Goal: Task Accomplishment & Management: Manage account settings

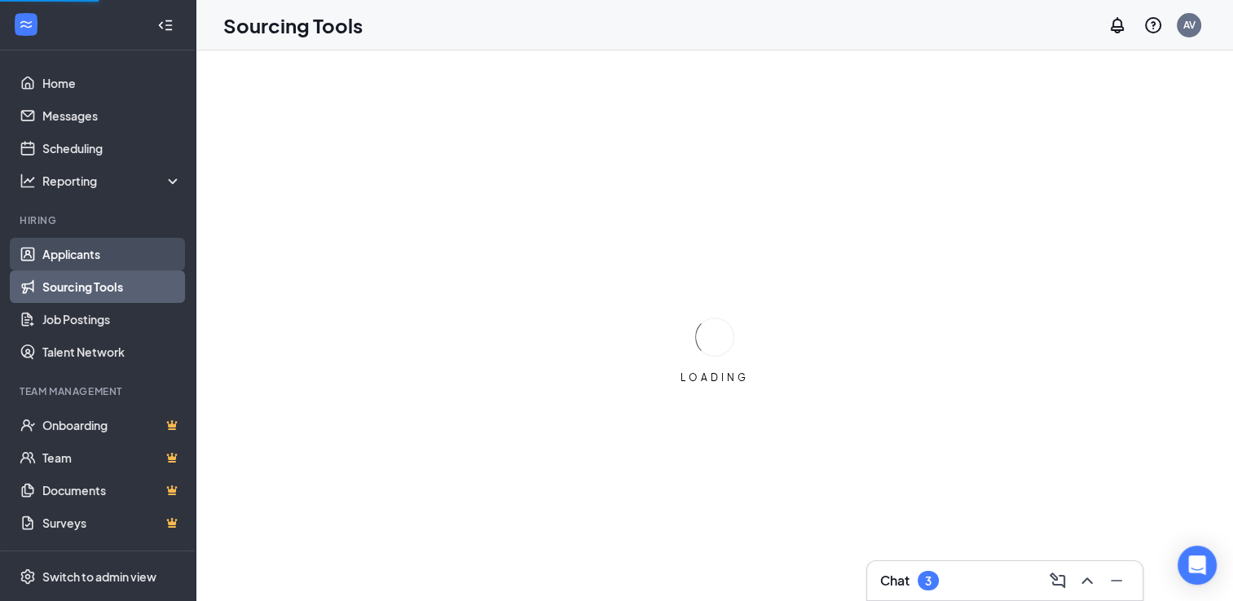
click at [91, 259] on link "Applicants" at bounding box center [111, 254] width 139 height 33
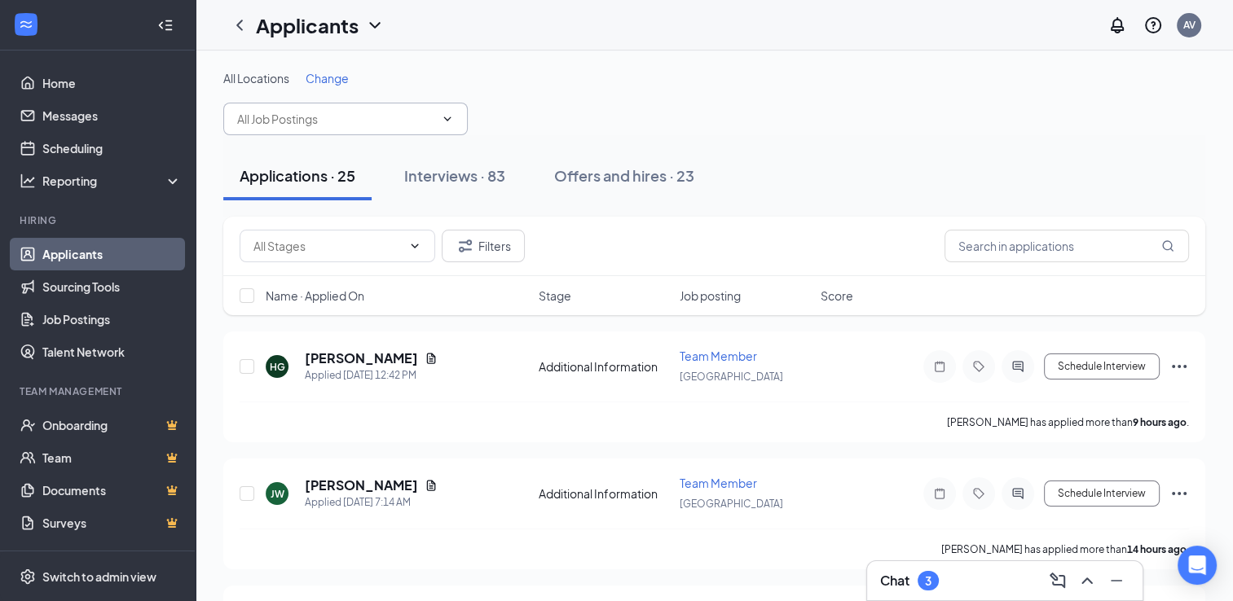
click at [448, 117] on icon "ChevronDown" at bounding box center [447, 118] width 13 height 13
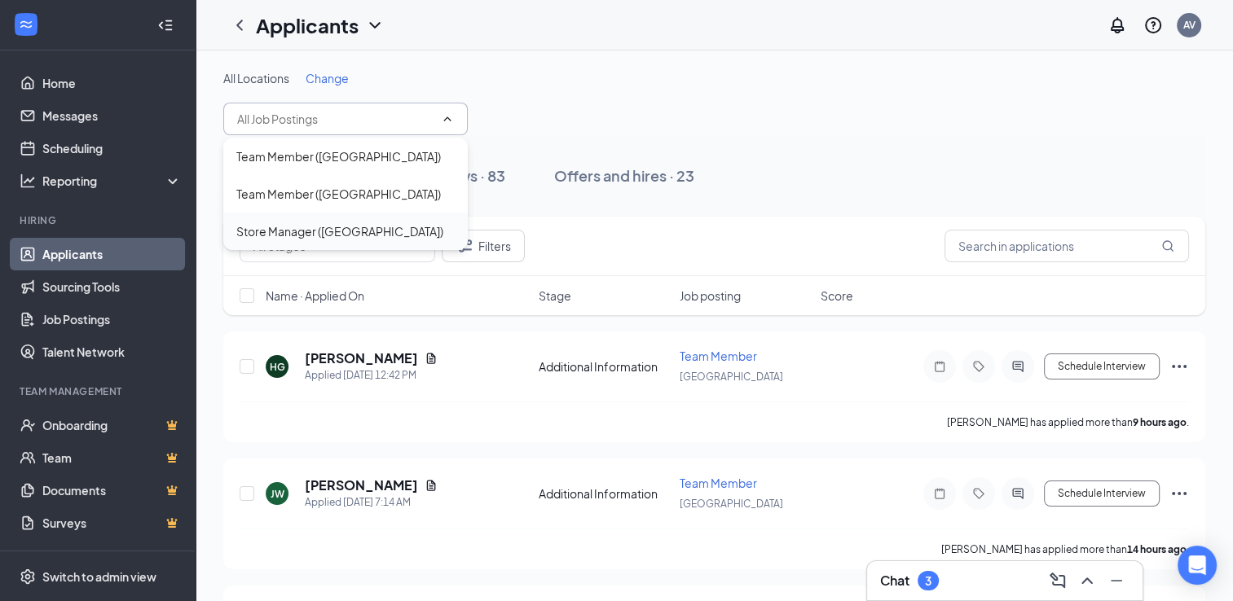
click at [332, 231] on div "Store Manager ([GEOGRAPHIC_DATA])" at bounding box center [339, 231] width 207 height 18
type input "Store Manager ([GEOGRAPHIC_DATA])"
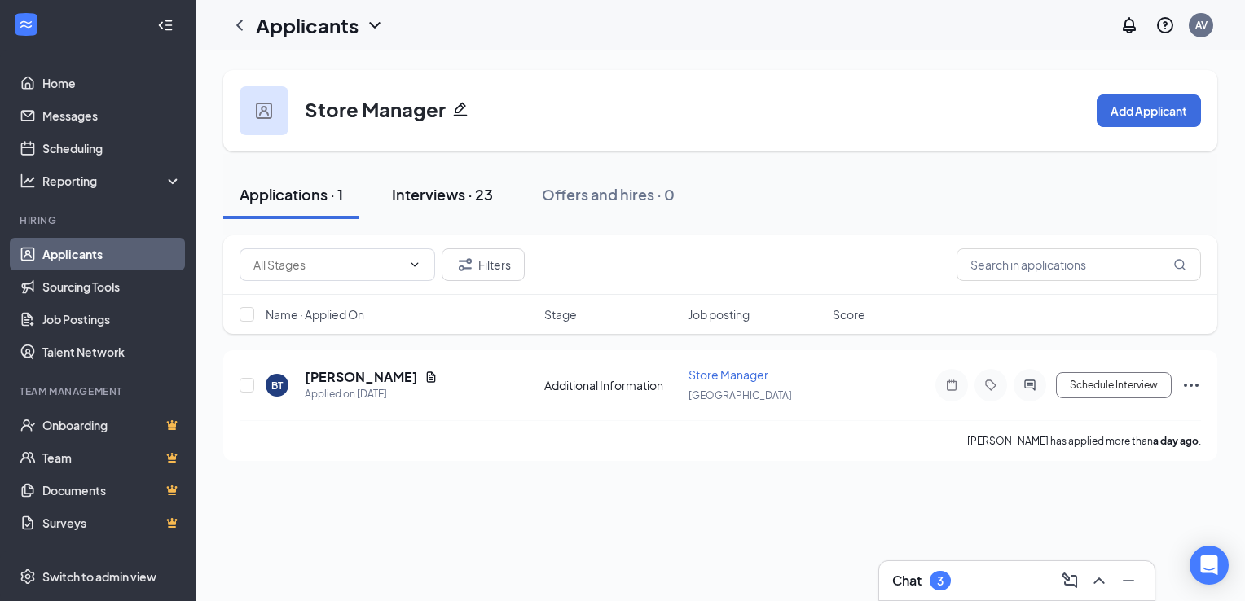
click at [431, 191] on div "Interviews · 23" at bounding box center [442, 194] width 101 height 20
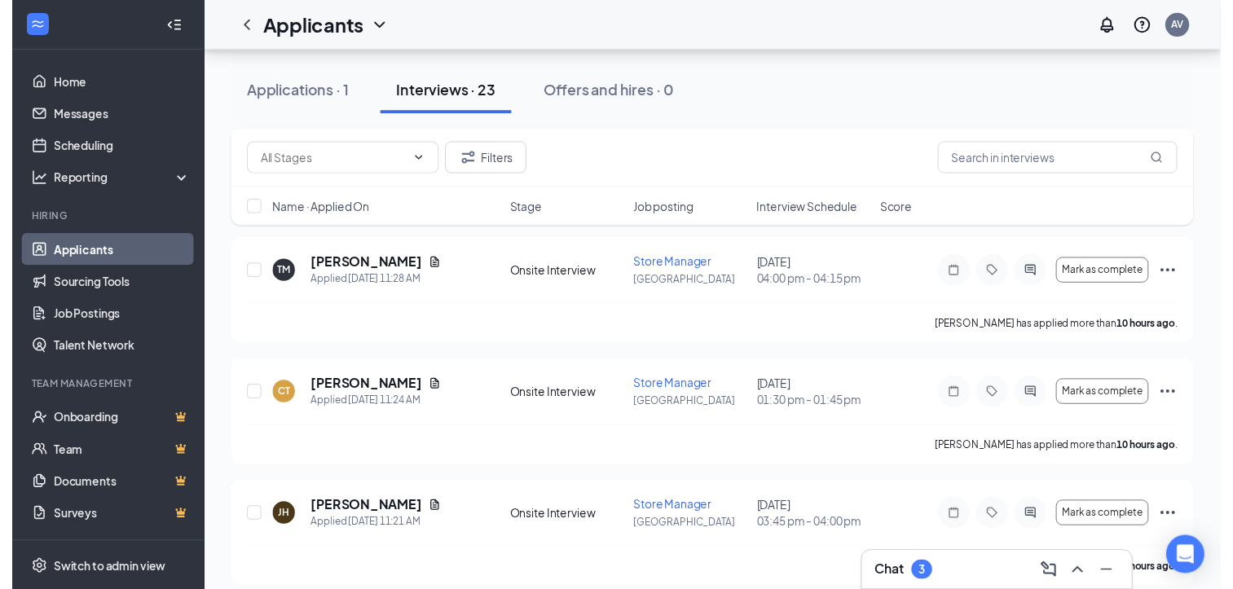
scroll to position [739, 0]
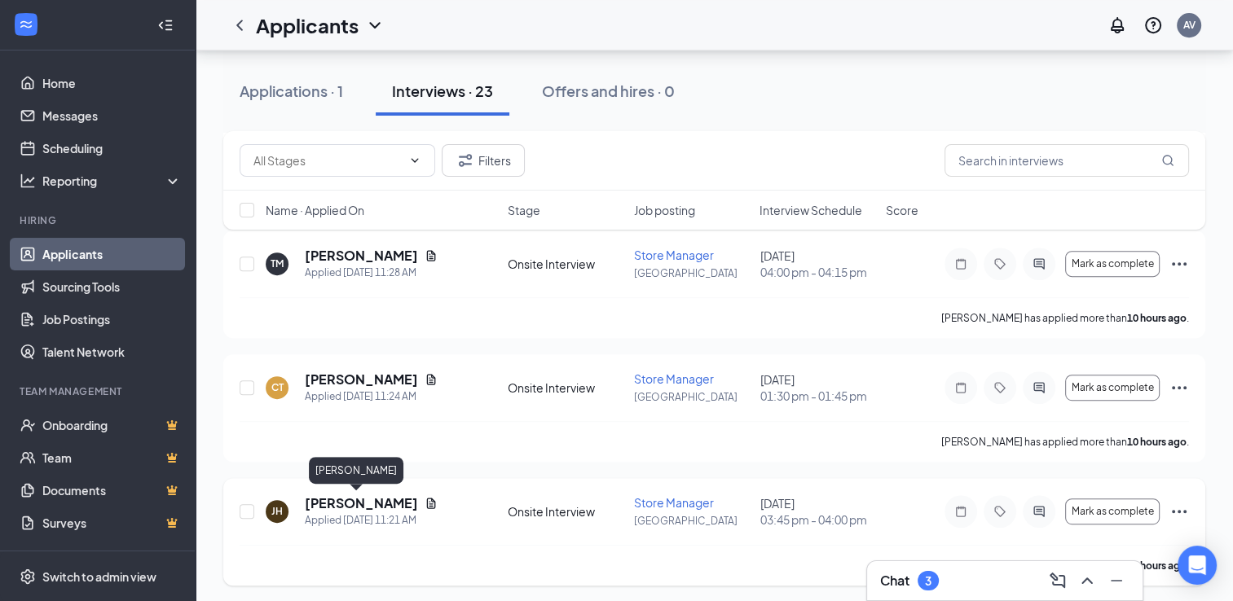
click at [363, 502] on h5 "[PERSON_NAME]" at bounding box center [361, 504] width 113 height 18
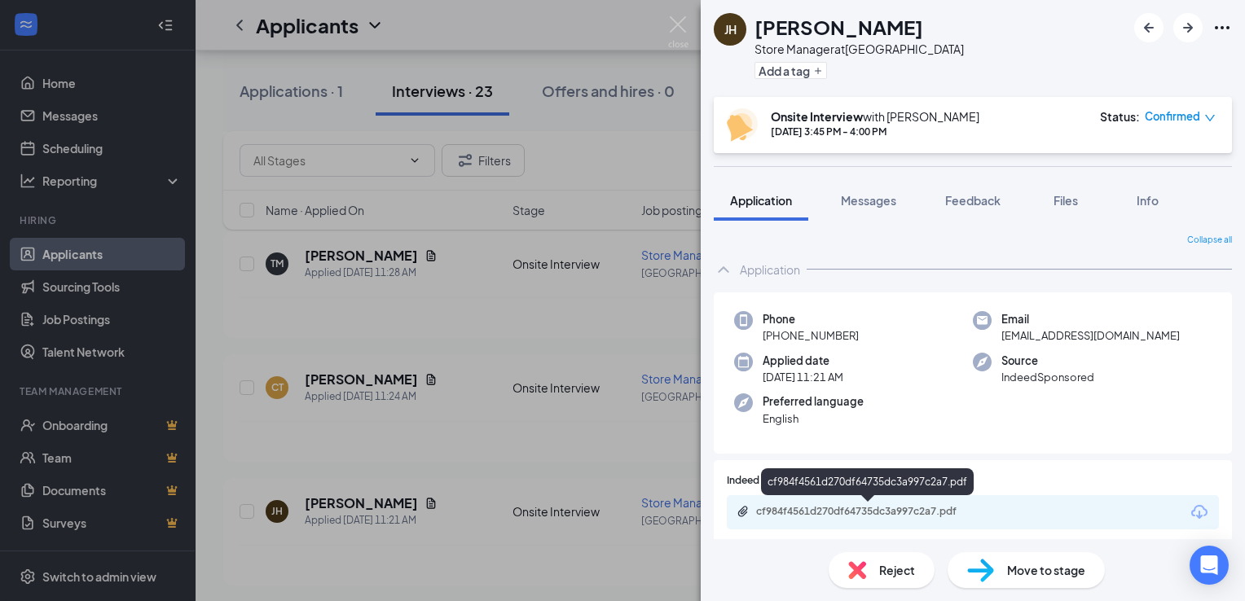
click at [829, 509] on div "cf984f4561d270df64735dc3a997c2a7.pdf" at bounding box center [870, 511] width 228 height 13
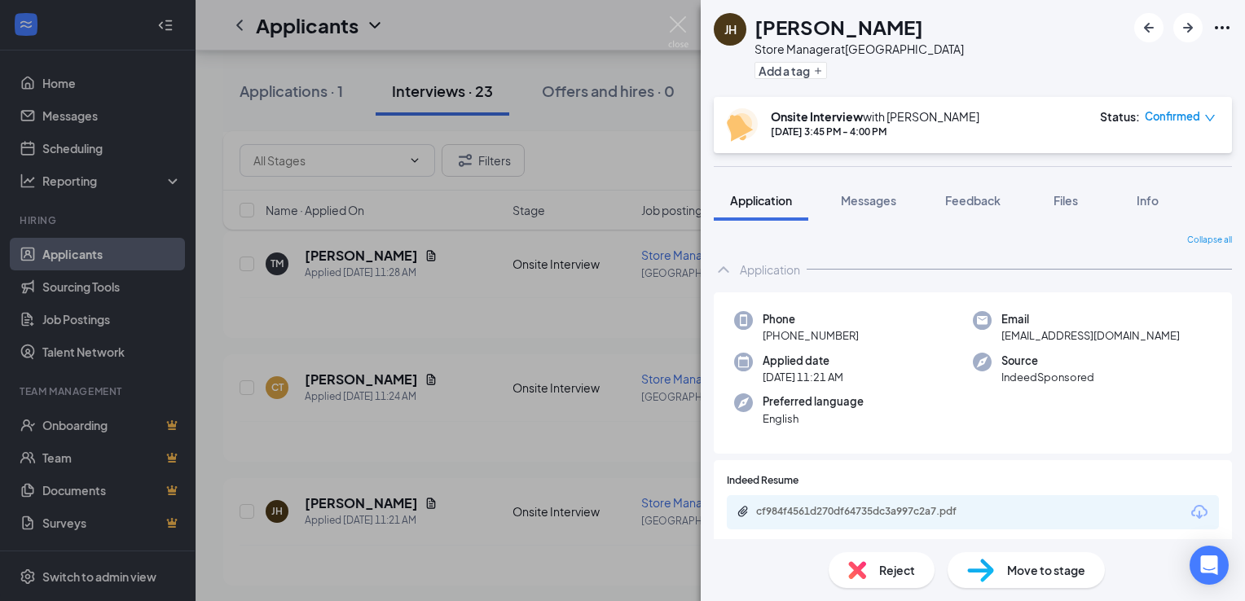
click at [424, 290] on div "[PERSON_NAME] Store Manager at [GEOGRAPHIC_DATA] Add a tag Onsite Interview wit…" at bounding box center [622, 300] width 1245 height 601
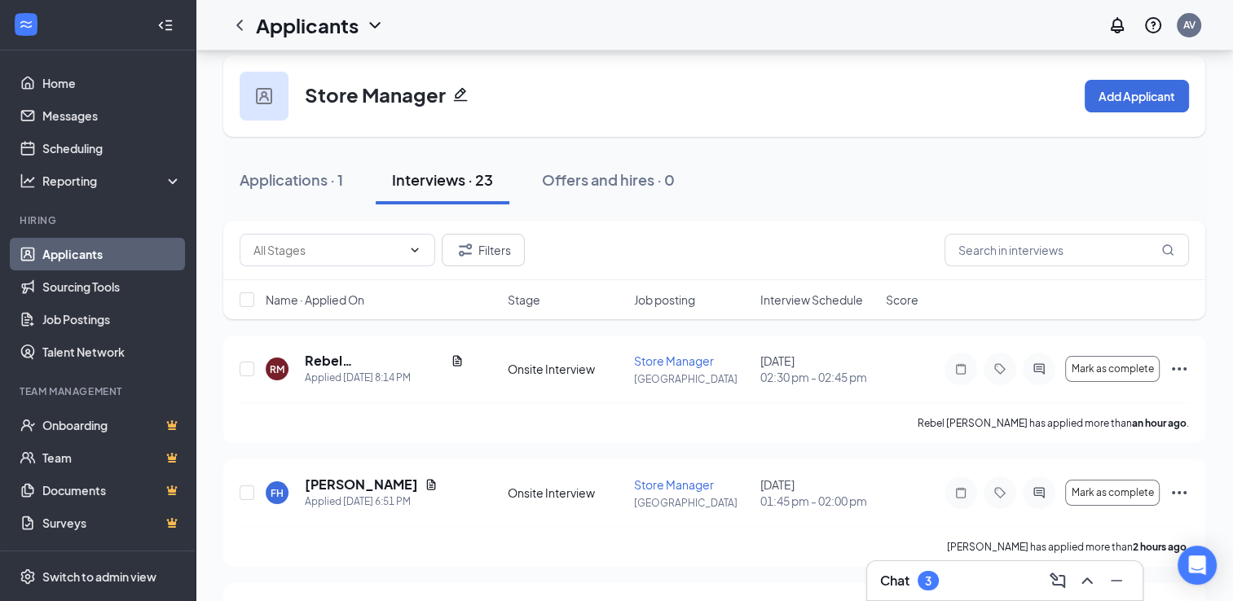
scroll to position [2, 0]
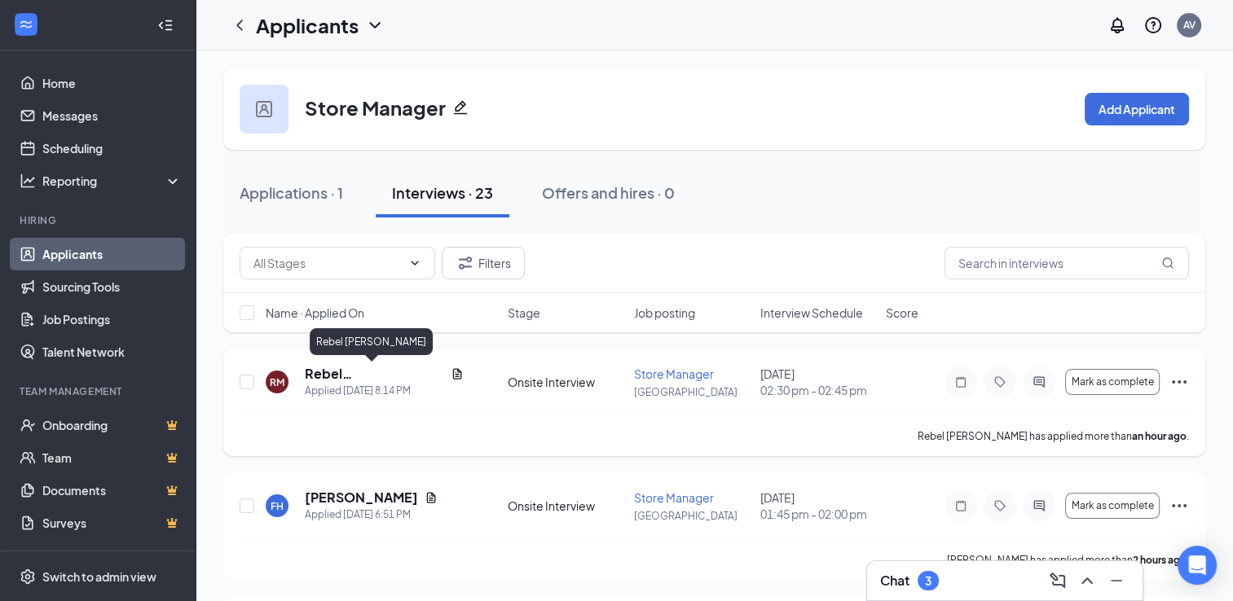
click at [364, 371] on h5 "Rebel [PERSON_NAME]" at bounding box center [374, 374] width 139 height 18
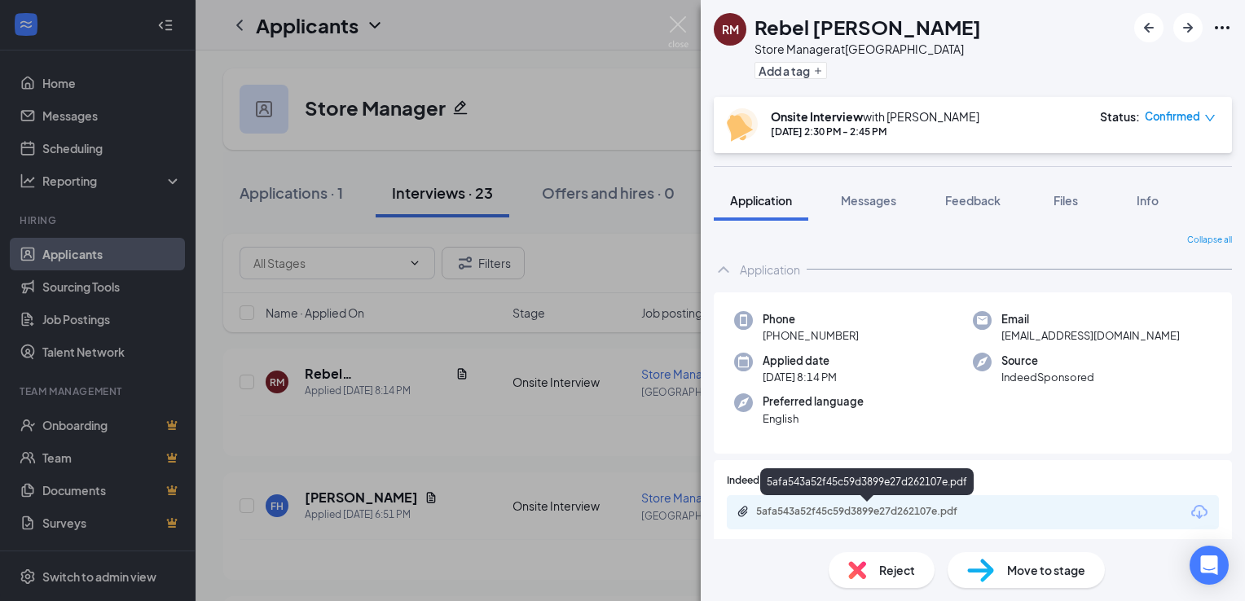
click at [960, 506] on div "5afa543a52f45c59d3899e27d262107e.pdf" at bounding box center [870, 511] width 228 height 13
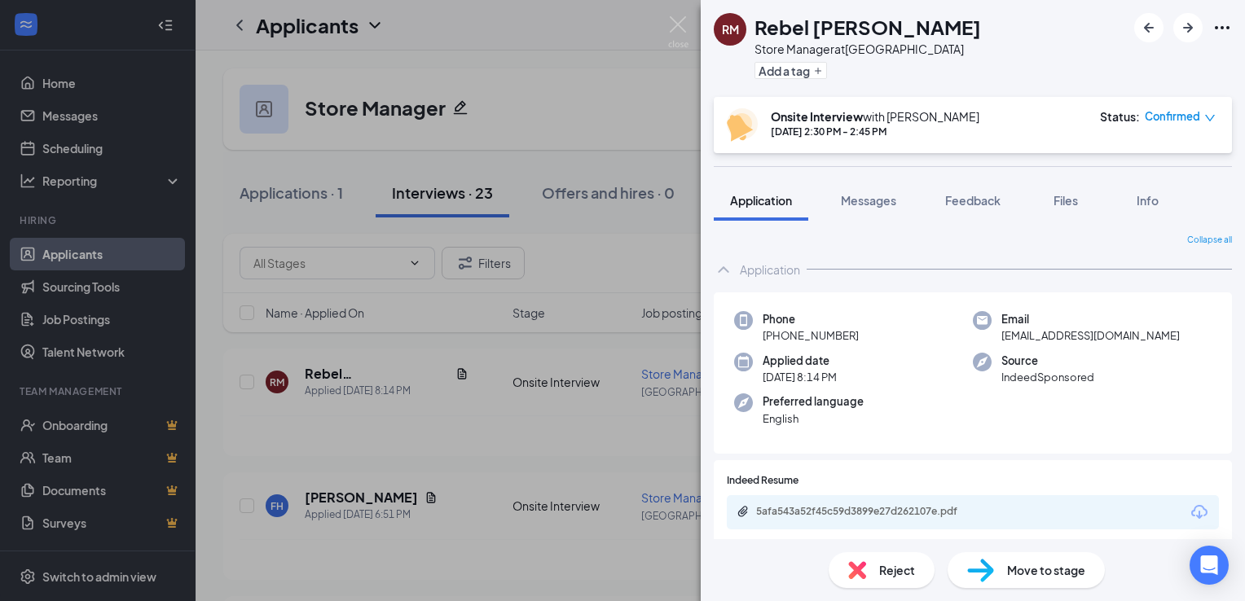
click at [451, 445] on div "RM Rebel [PERSON_NAME] Store Manager at [GEOGRAPHIC_DATA] Add a tag Onsite Inte…" at bounding box center [622, 300] width 1245 height 601
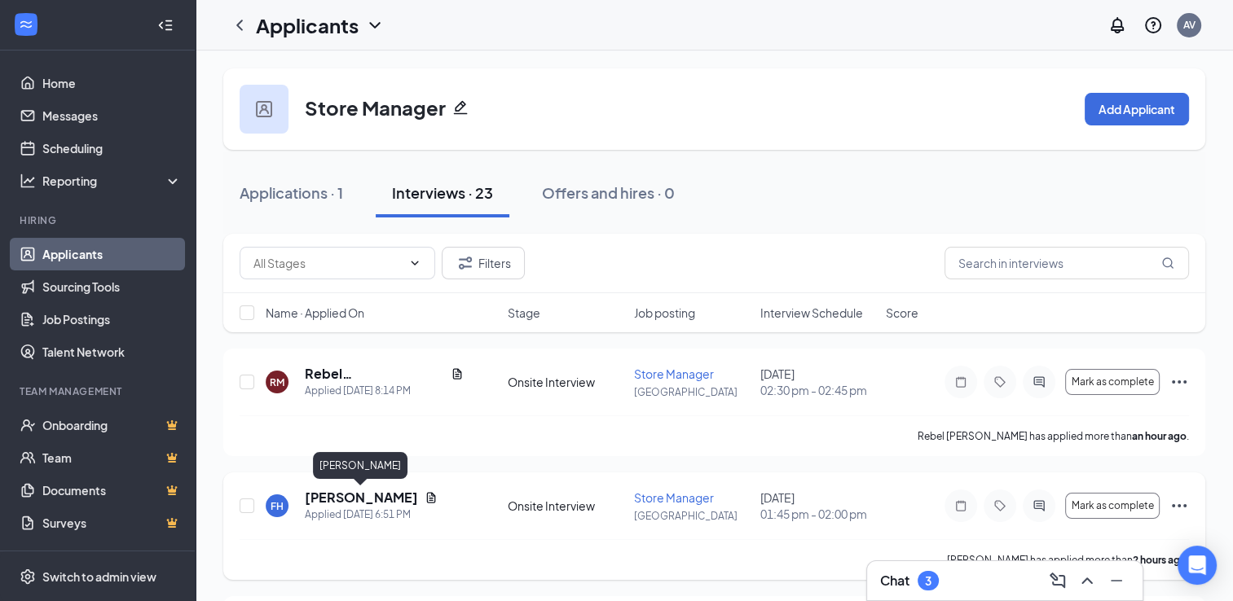
click at [354, 490] on h5 "[PERSON_NAME]" at bounding box center [361, 498] width 113 height 18
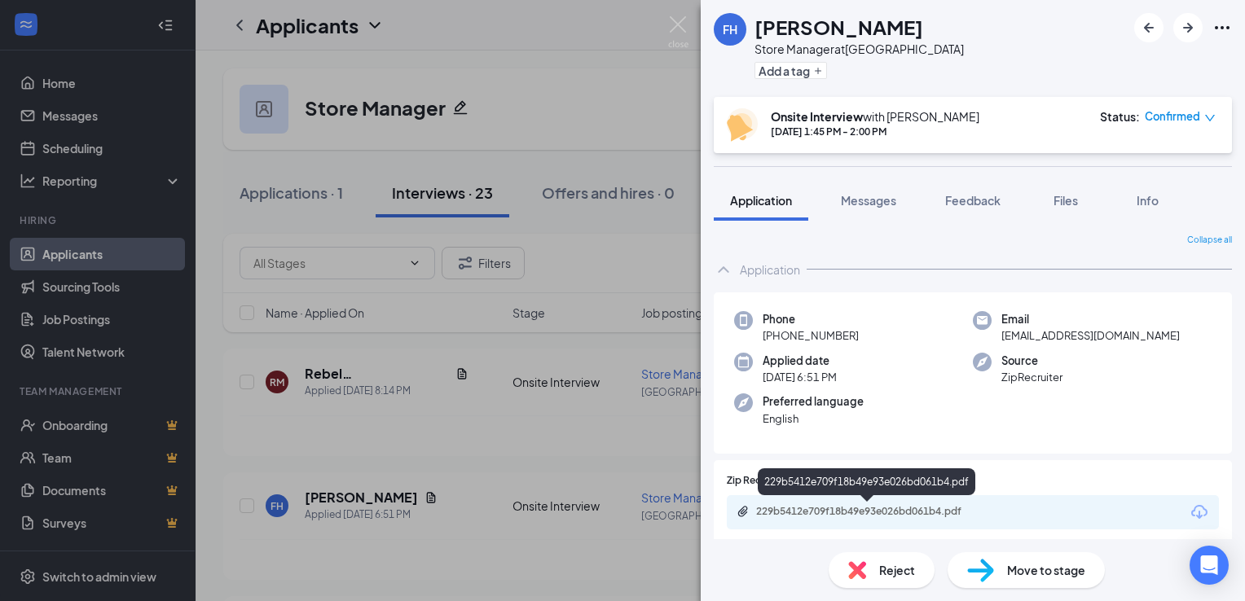
click at [917, 512] on div "229b5412e709f18b49e93e026bd061b4.pdf" at bounding box center [870, 511] width 228 height 13
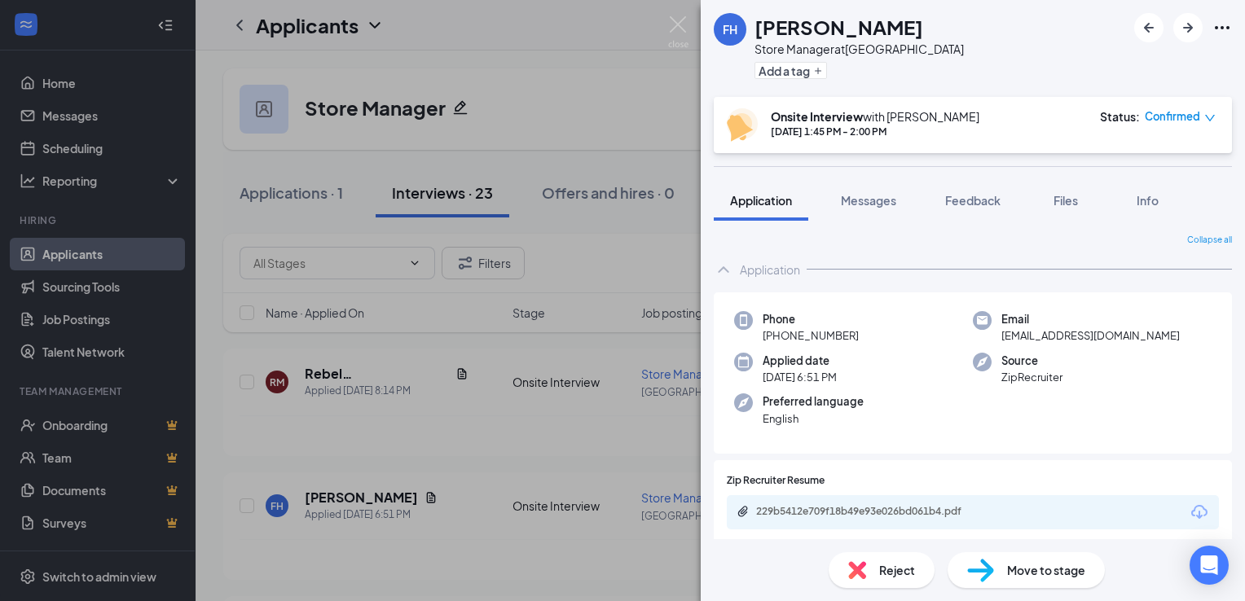
click at [502, 350] on div "[PERSON_NAME] Store Manager at [GEOGRAPHIC_DATA] Add a tag Onsite Interview wit…" at bounding box center [622, 300] width 1245 height 601
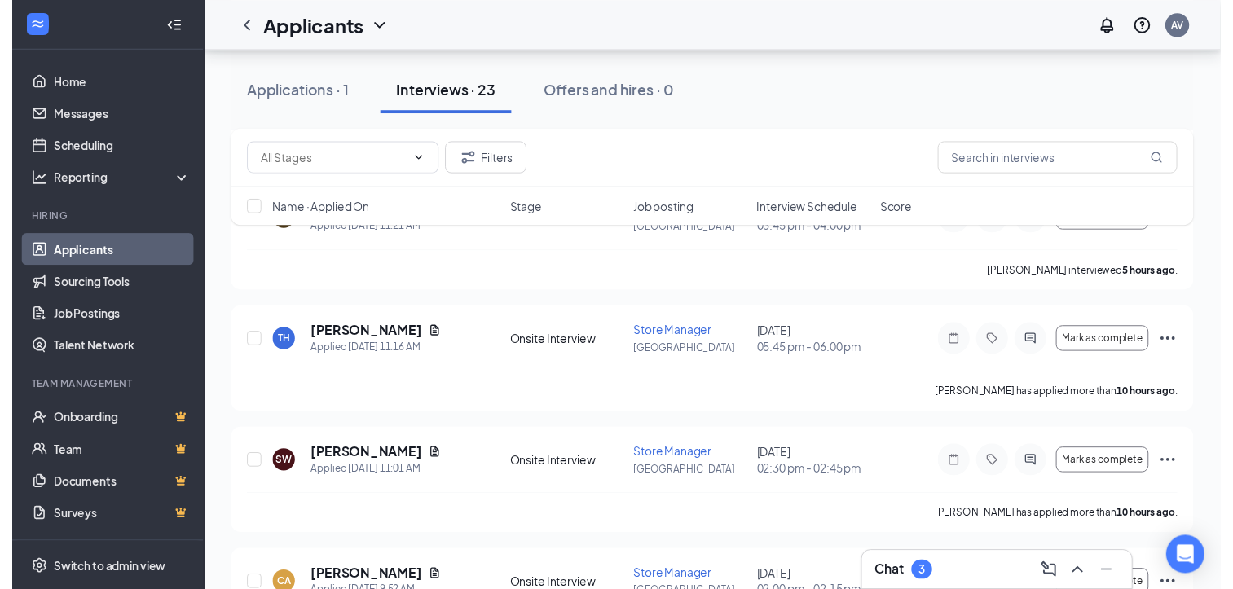
scroll to position [1072, 0]
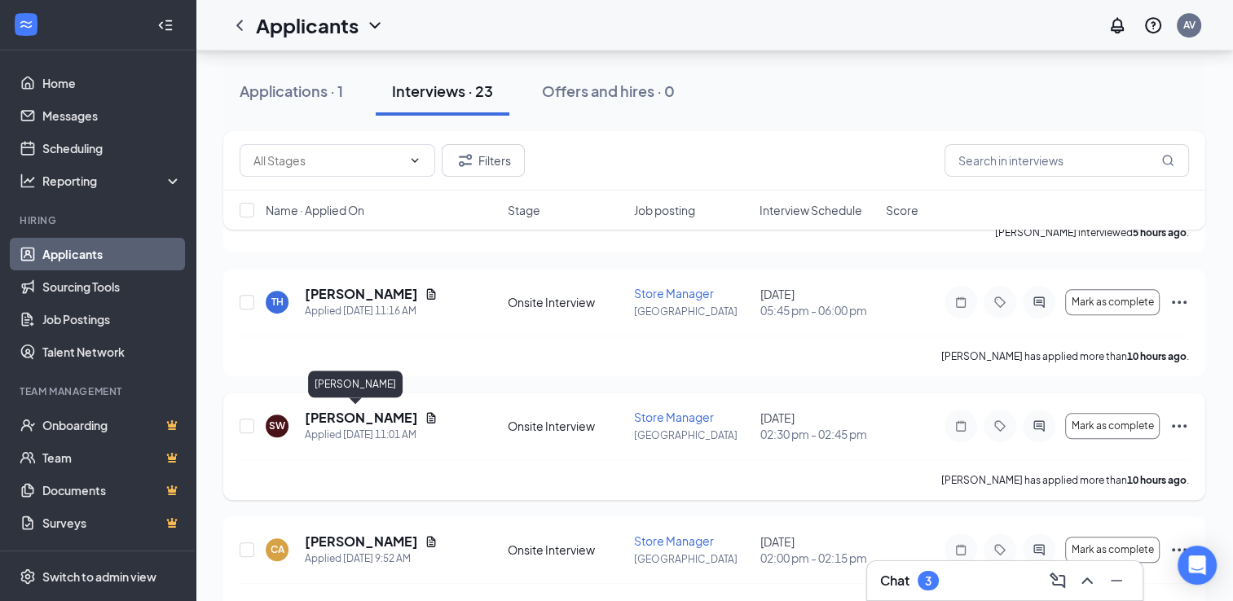
click at [342, 422] on h5 "[PERSON_NAME]" at bounding box center [361, 418] width 113 height 18
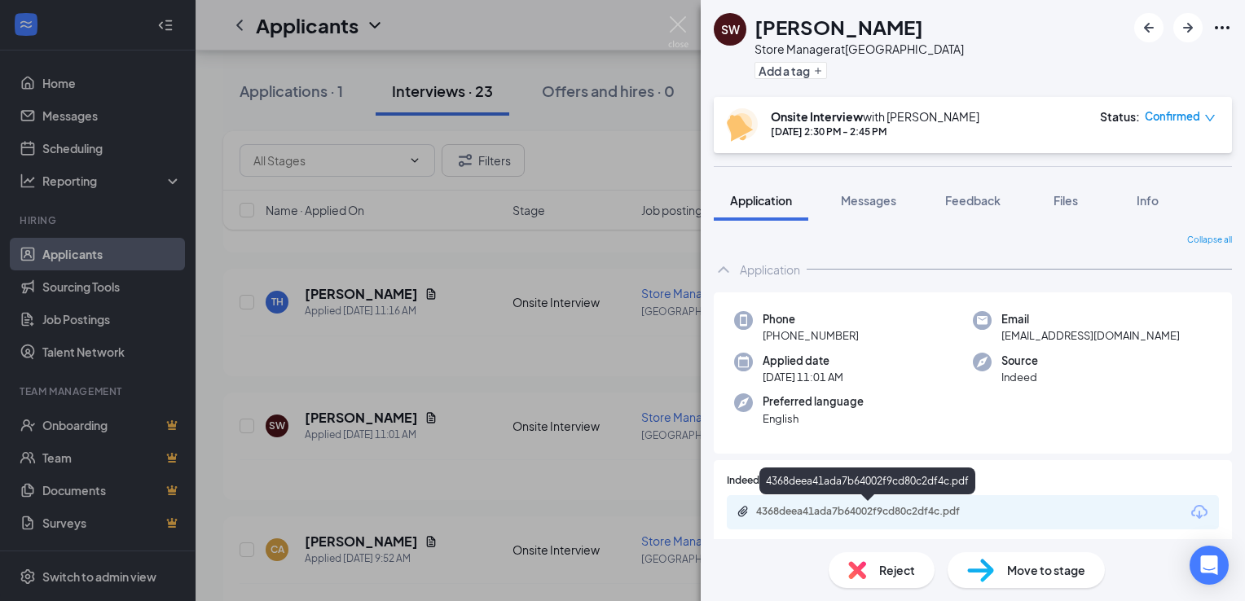
click at [871, 508] on div "4368deea41ada7b64002f9cd80c2df4c.pdf" at bounding box center [870, 511] width 228 height 13
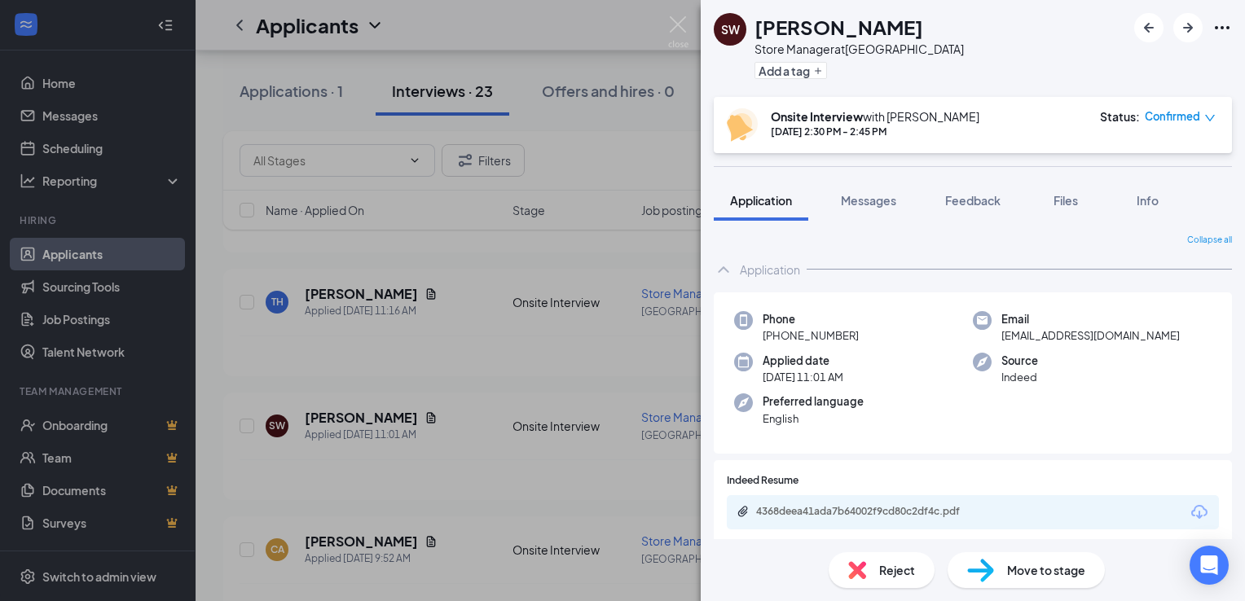
click at [503, 456] on div "[PERSON_NAME] White Store Manager at [GEOGRAPHIC_DATA] Add a tag Onsite Intervi…" at bounding box center [622, 300] width 1245 height 601
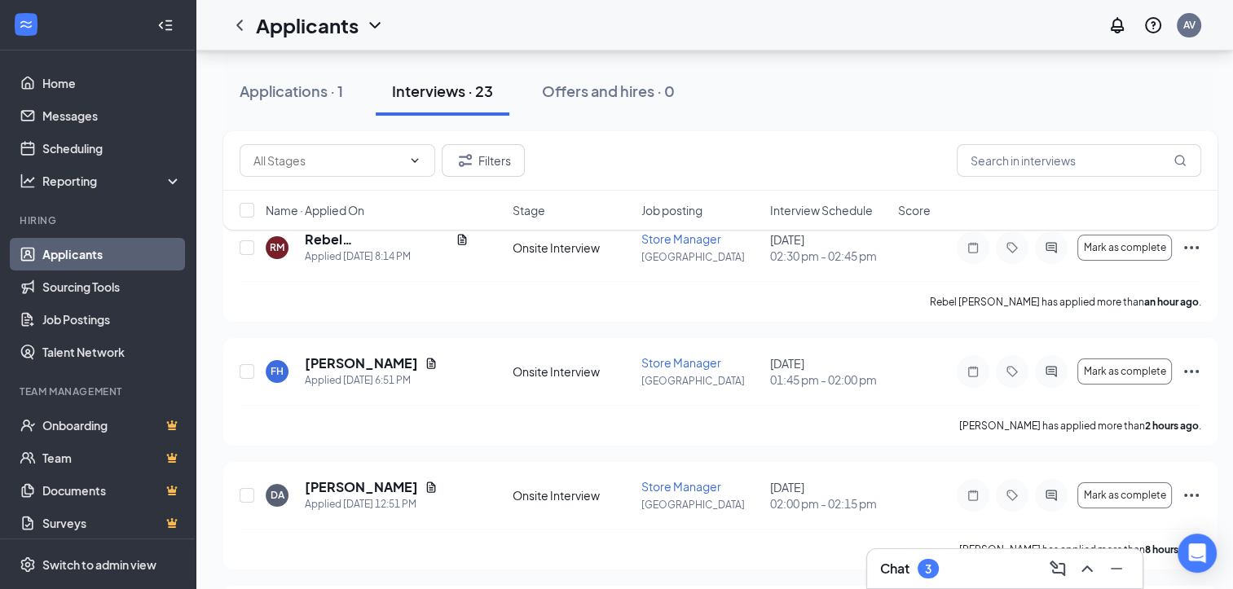
scroll to position [106, 0]
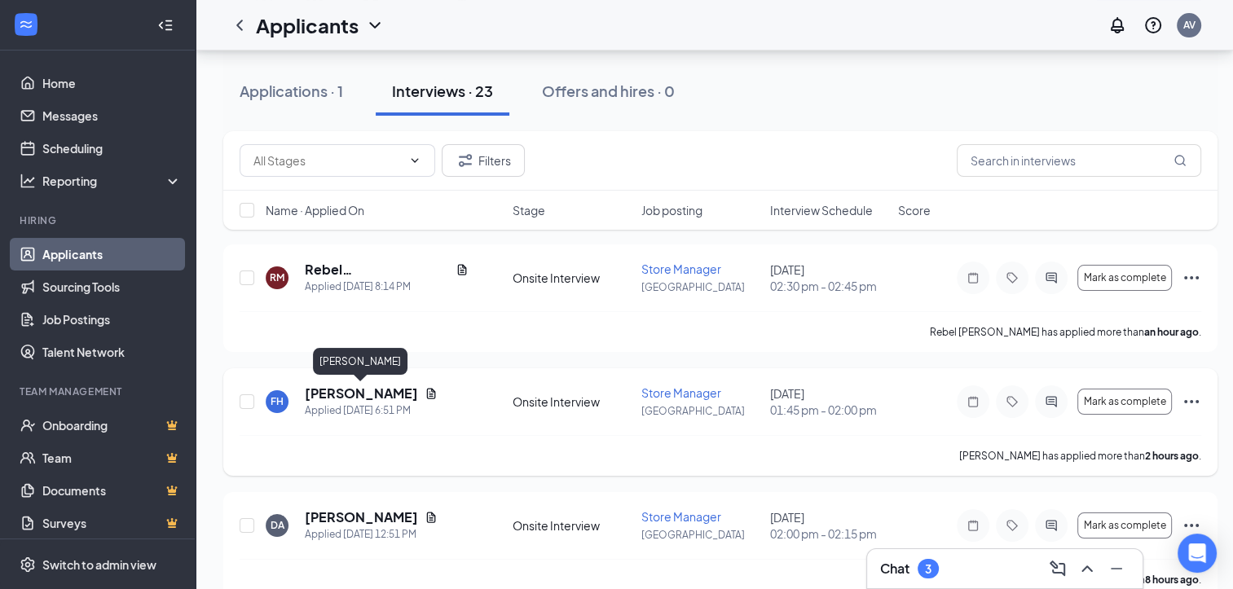
click at [395, 388] on h5 "[PERSON_NAME]" at bounding box center [361, 394] width 113 height 18
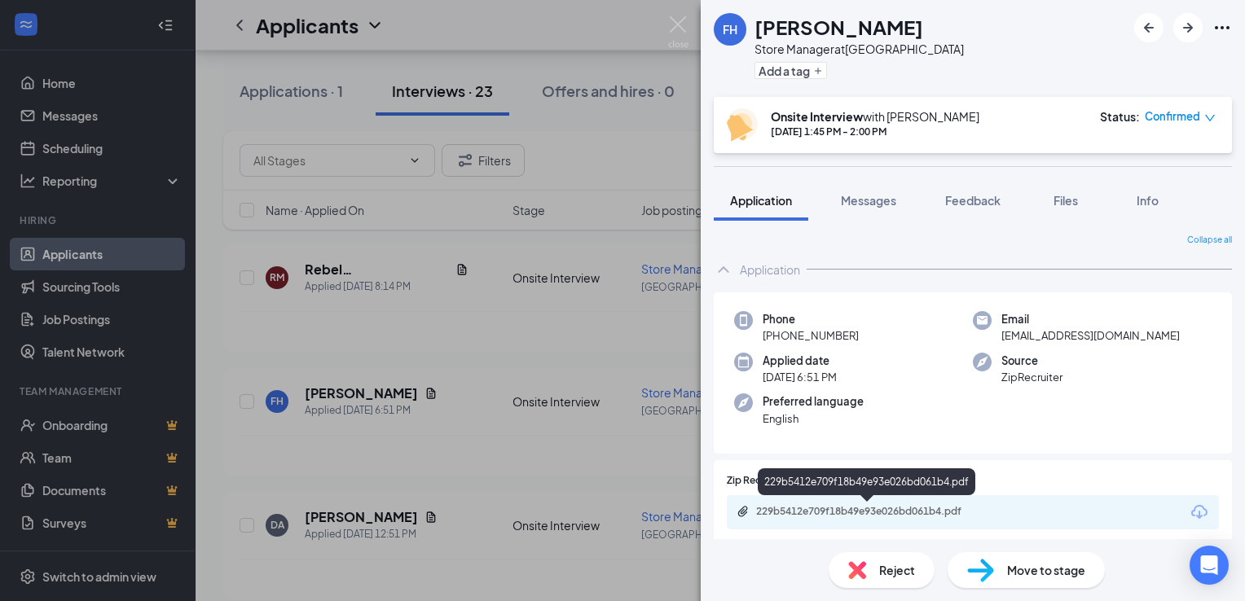
click at [910, 507] on div "229b5412e709f18b49e93e026bd061b4.pdf" at bounding box center [870, 511] width 228 height 13
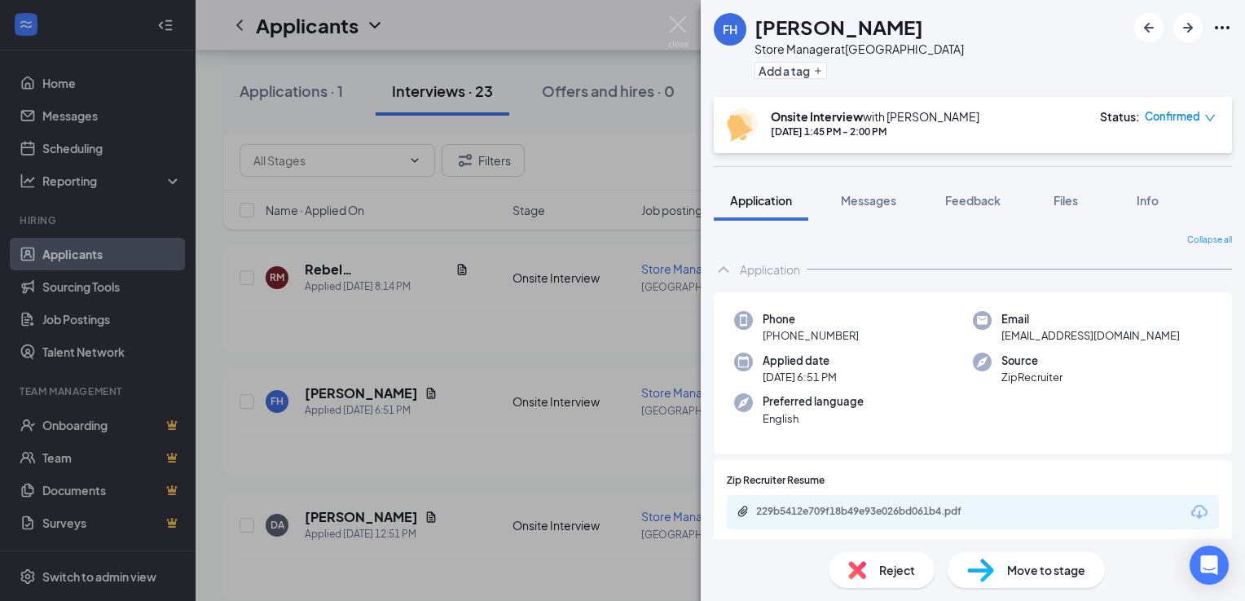
click at [473, 472] on div "[PERSON_NAME] Store Manager at [GEOGRAPHIC_DATA] Add a tag Onsite Interview wit…" at bounding box center [622, 300] width 1245 height 601
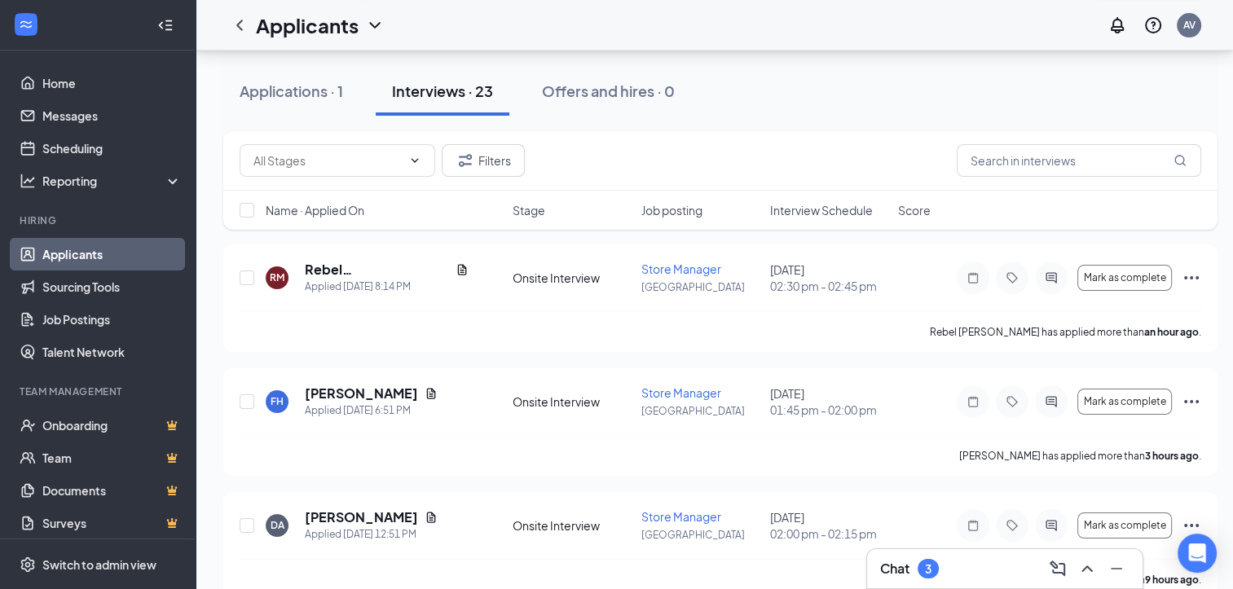
click at [928, 569] on div "3" at bounding box center [928, 569] width 7 height 14
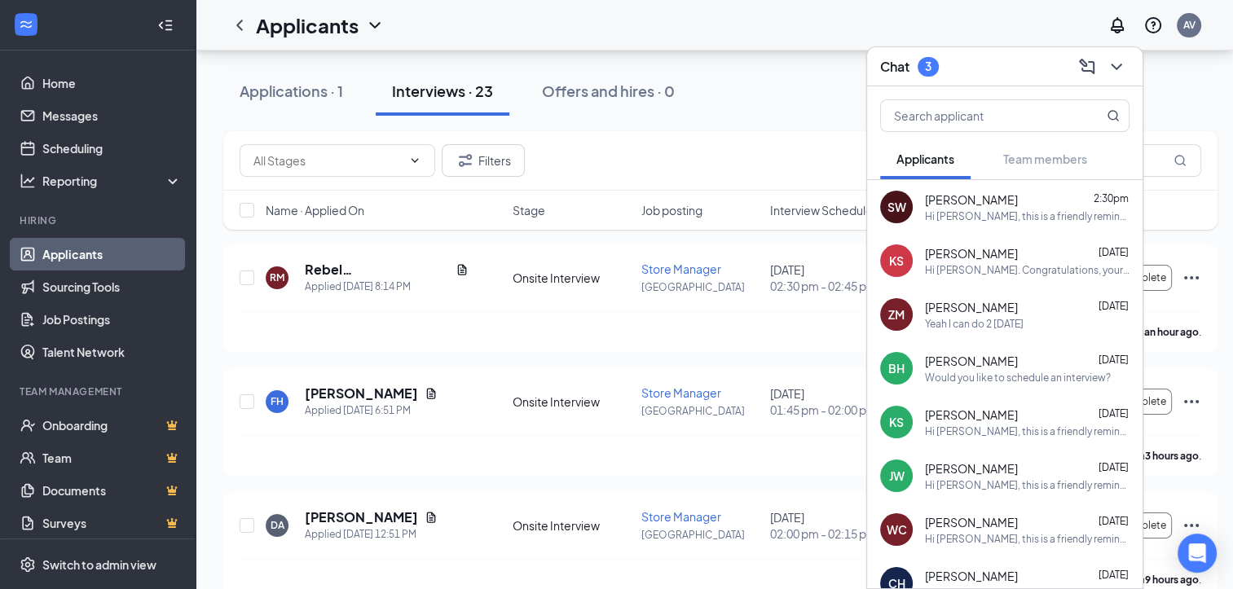
click at [1121, 70] on icon "ChevronDown" at bounding box center [1116, 67] width 20 height 20
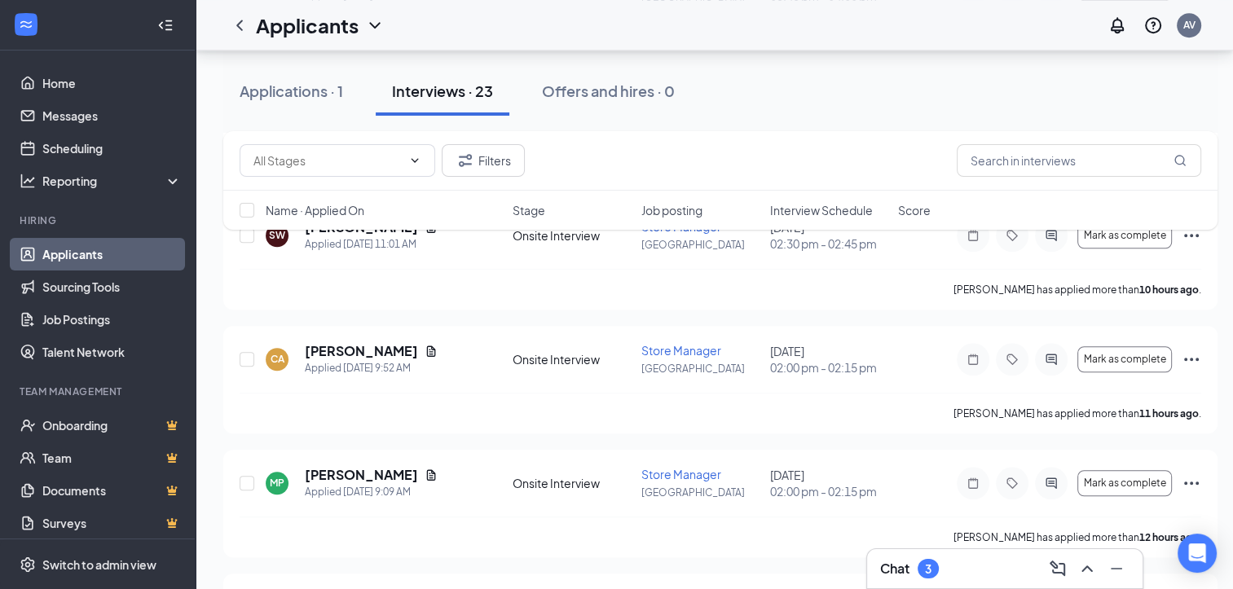
scroll to position [1279, 0]
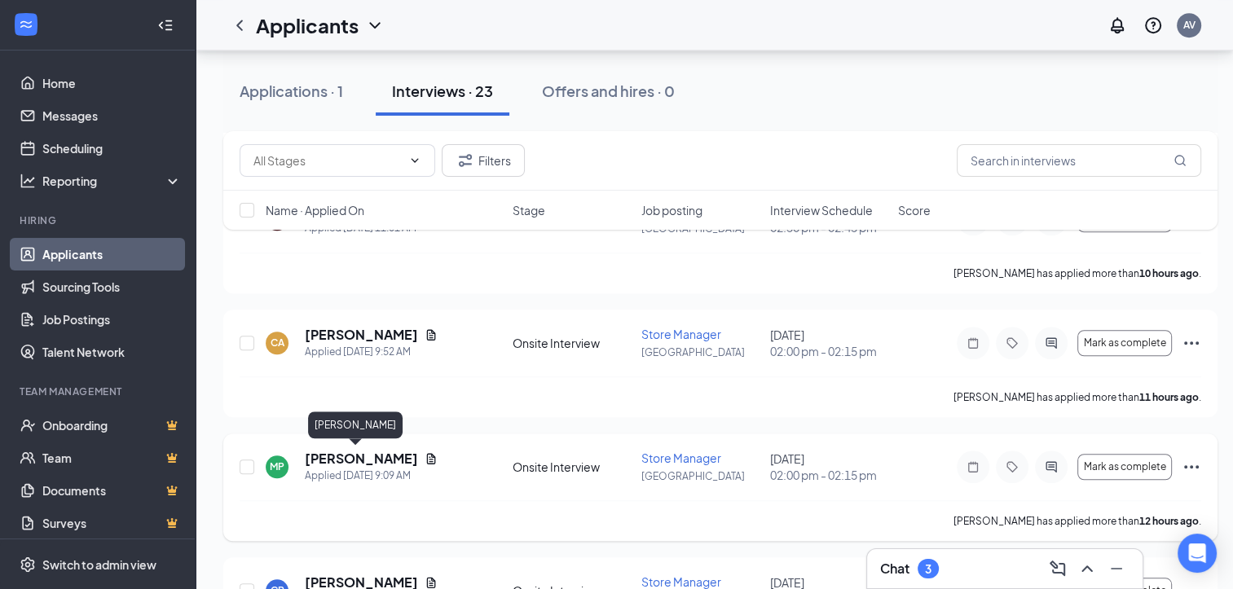
click at [339, 462] on h5 "[PERSON_NAME]" at bounding box center [361, 459] width 113 height 18
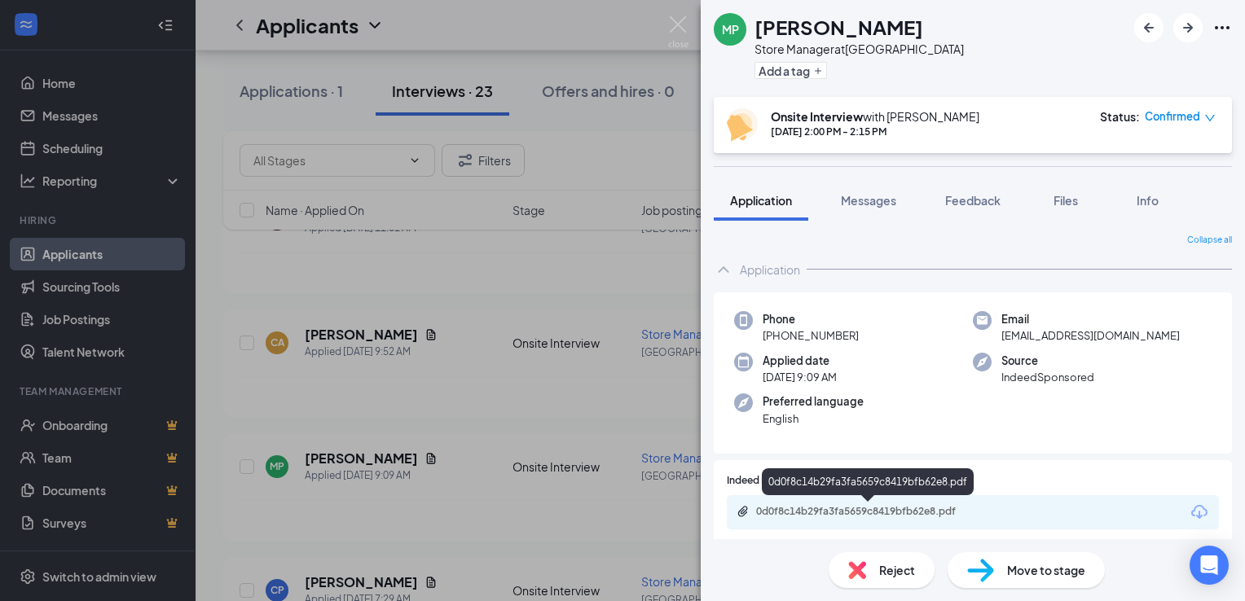
click at [887, 517] on div "0d0f8c14b29fa3fa5659c8419bfb62e8.pdf" at bounding box center [868, 512] width 264 height 15
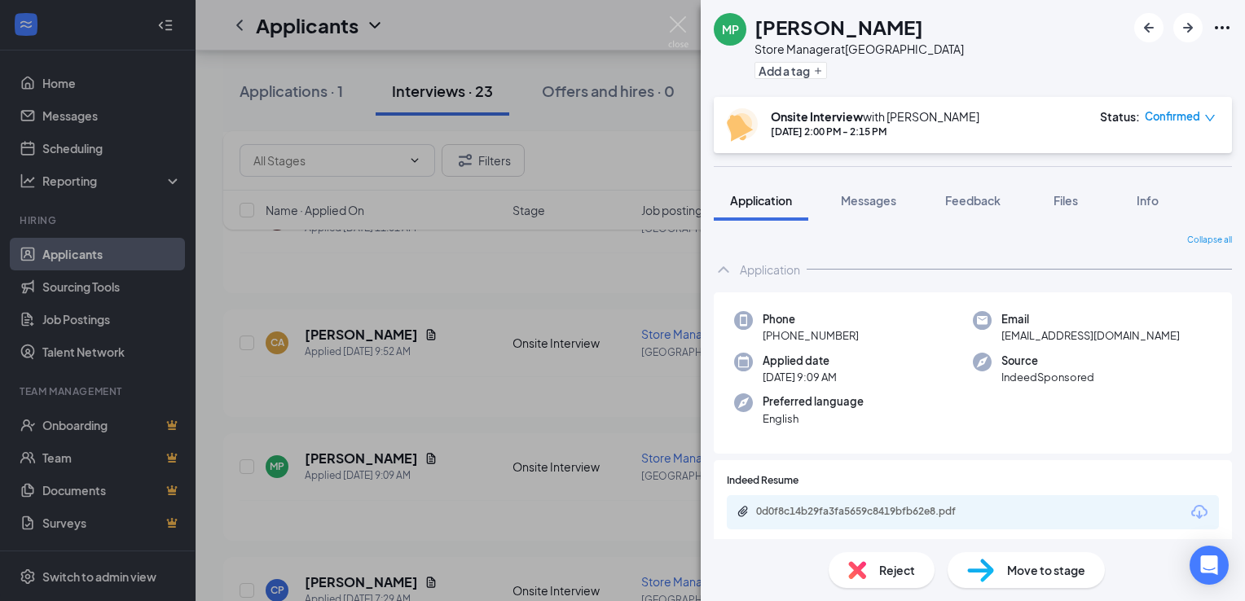
click at [455, 285] on div "MP [PERSON_NAME] Store Manager at [GEOGRAPHIC_DATA] Add a tag Onsite Interview …" at bounding box center [622, 300] width 1245 height 601
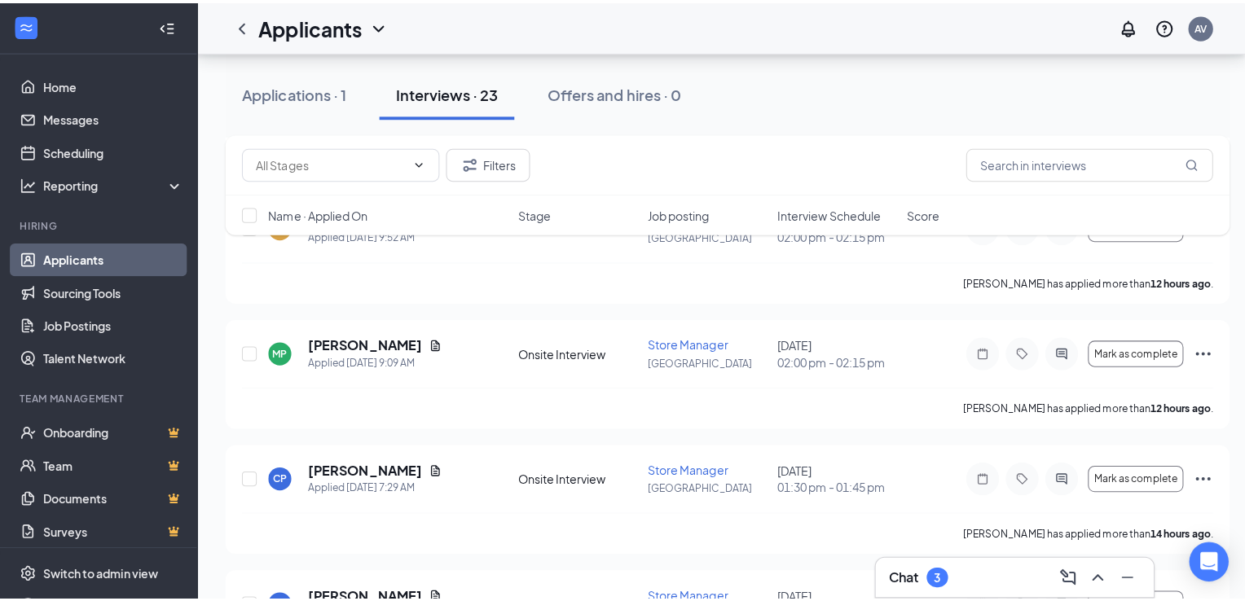
scroll to position [1463, 0]
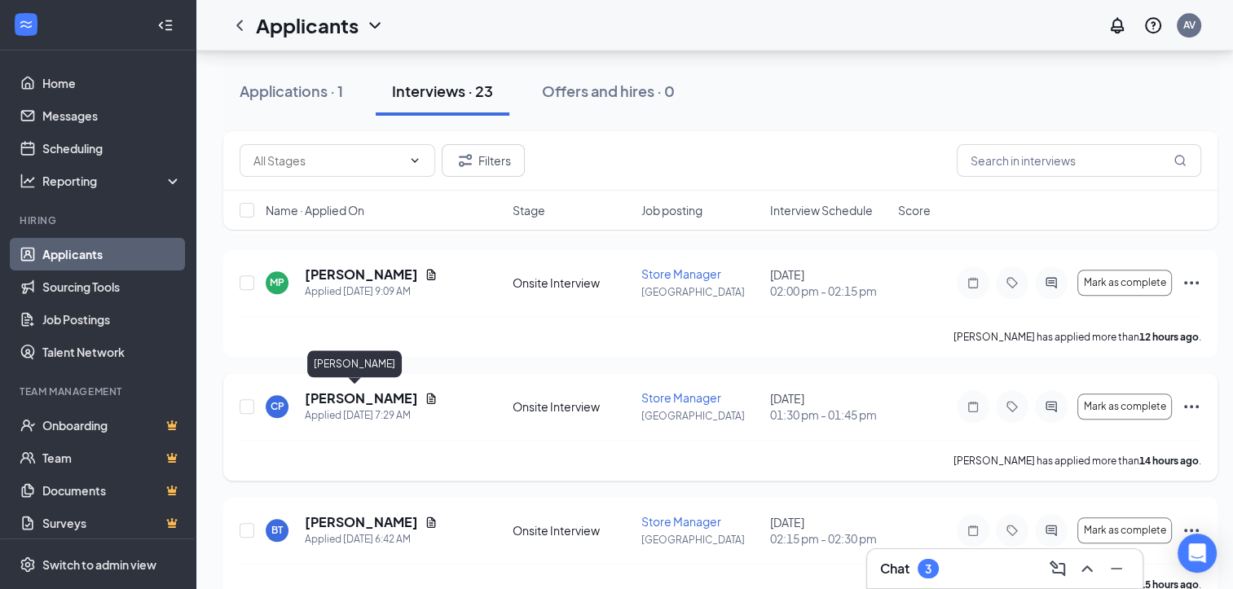
click at [355, 395] on h5 "[PERSON_NAME]" at bounding box center [361, 398] width 113 height 18
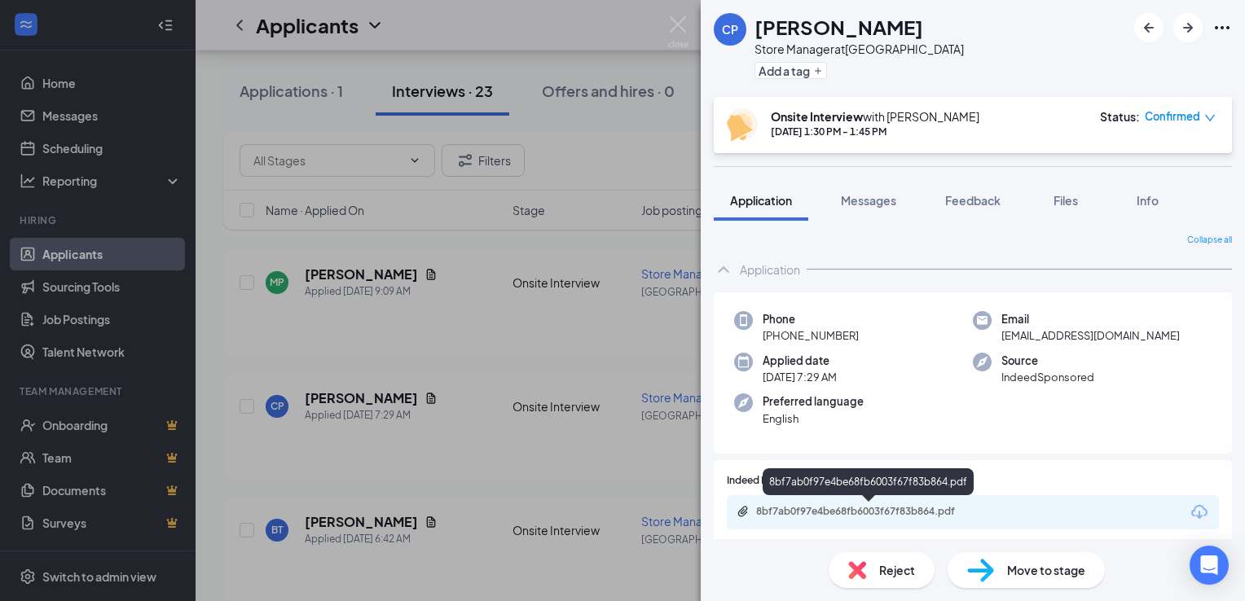
click at [926, 510] on div "8bf7ab0f97e4be68fb6003f67f83b864.pdf" at bounding box center [870, 511] width 228 height 13
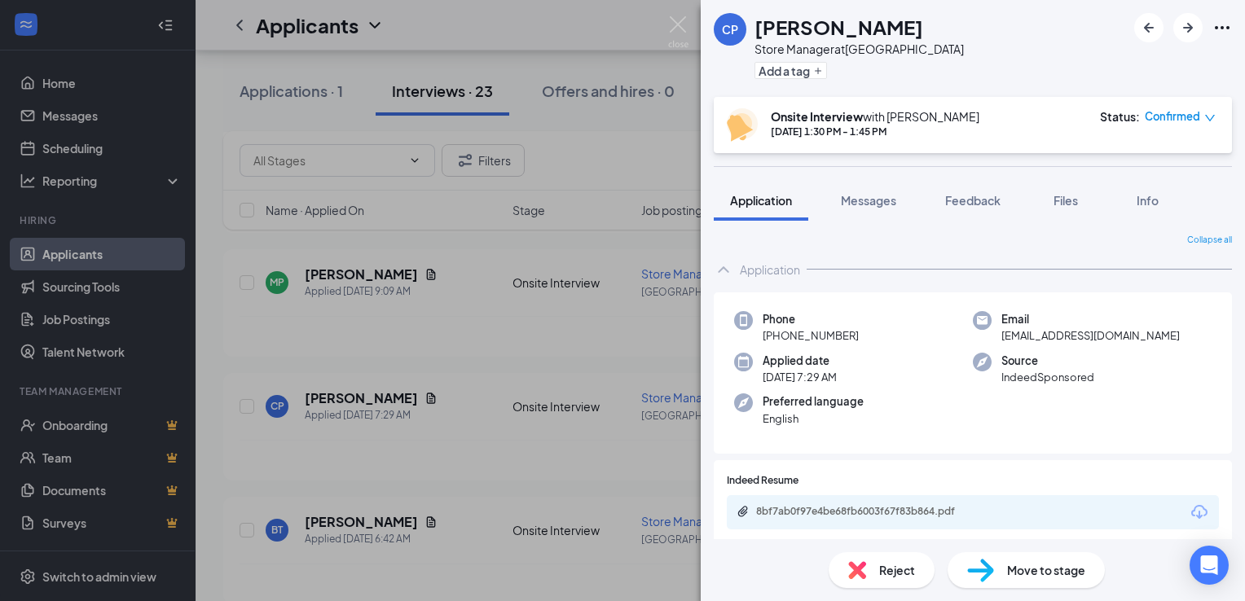
click at [525, 350] on div "CP [PERSON_NAME] Store Manager at [GEOGRAPHIC_DATA] Add a tag Onsite Interview …" at bounding box center [622, 300] width 1245 height 601
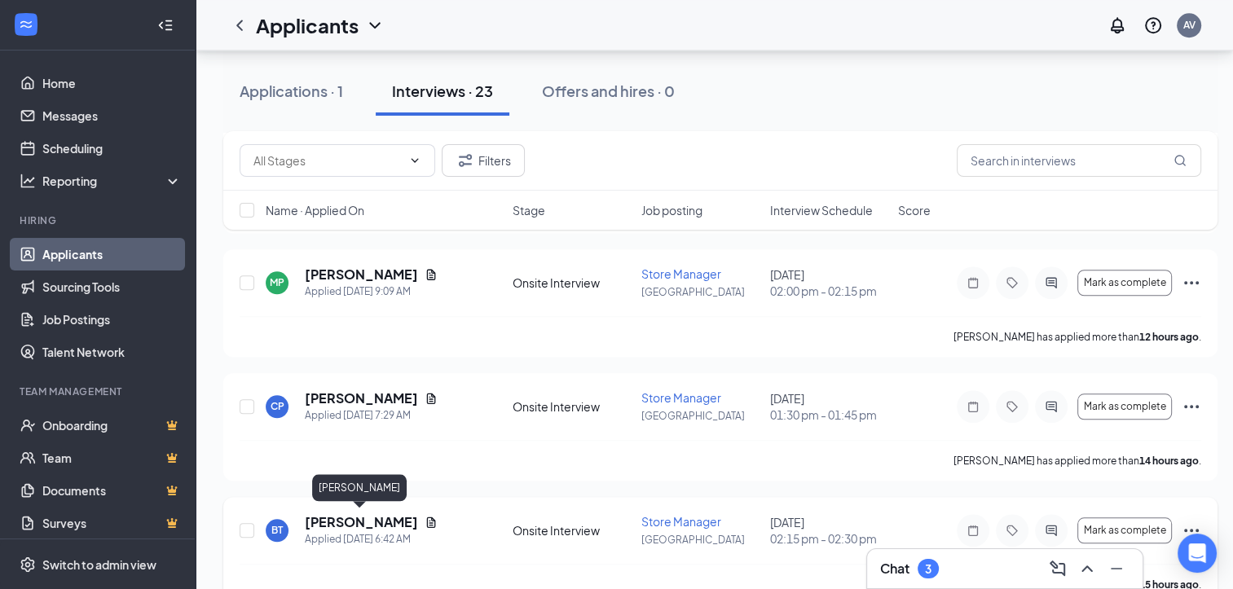
click at [372, 517] on h5 "[PERSON_NAME]" at bounding box center [361, 522] width 113 height 18
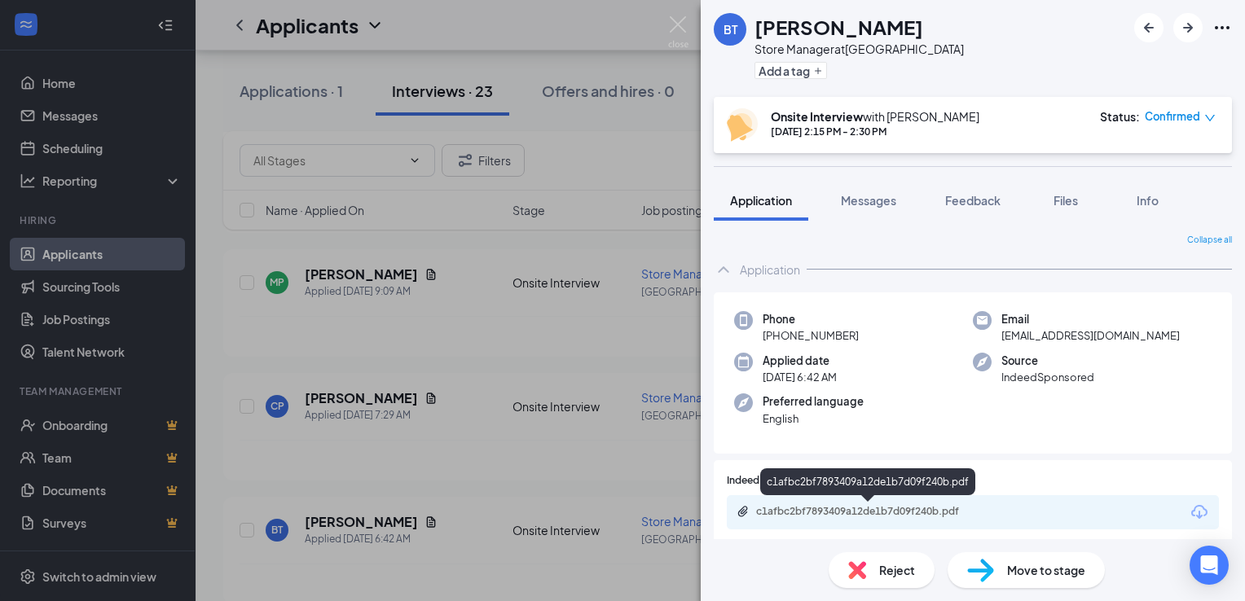
click at [904, 508] on div "c1afbc2bf7893409a12de1b7d09f240b.pdf" at bounding box center [870, 511] width 228 height 13
